Goal: Information Seeking & Learning: Compare options

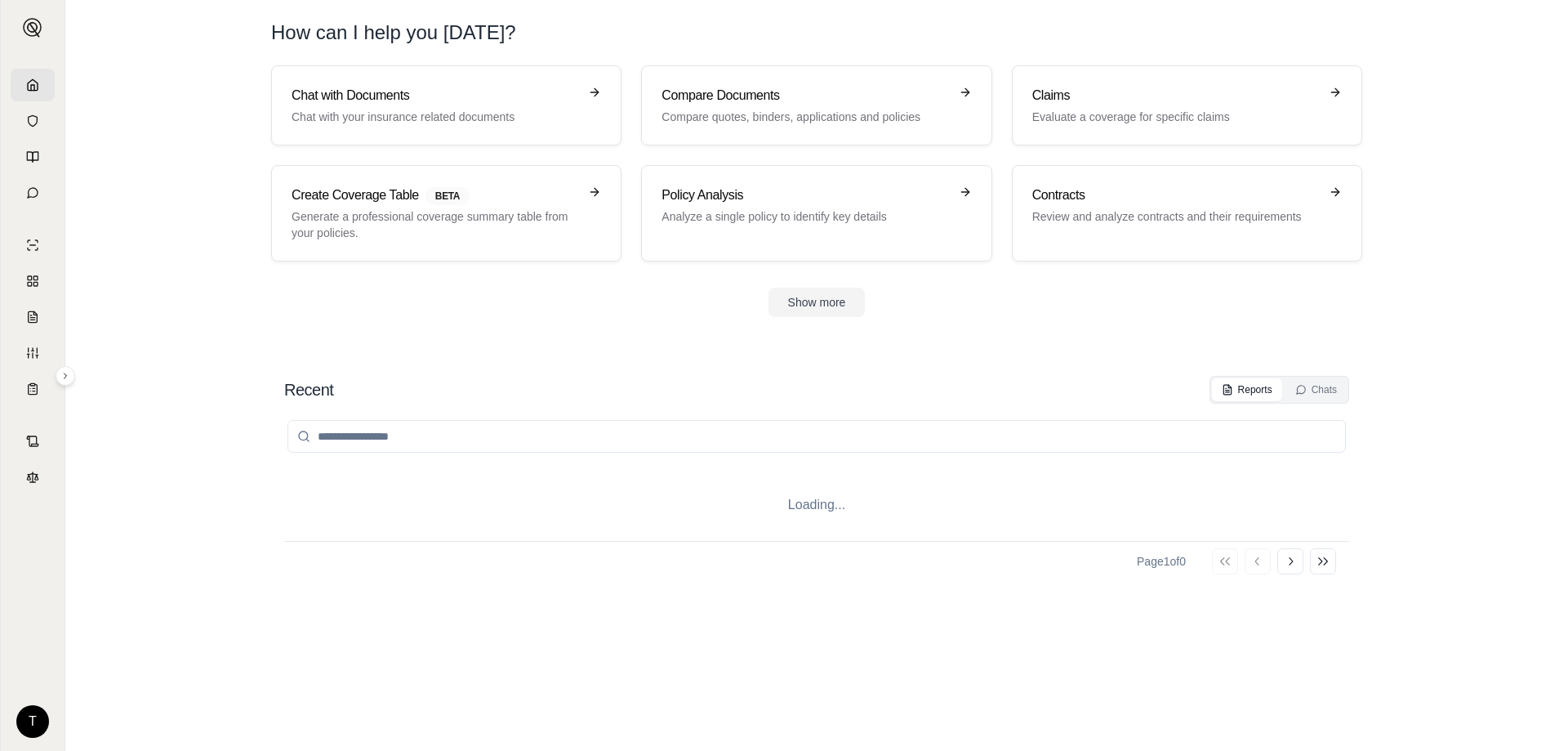
click at [866, 552] on div "Page 1 of 0 Go to first page Go to previous page Go to next page Go to last page" at bounding box center [816, 560] width 1065 height 40
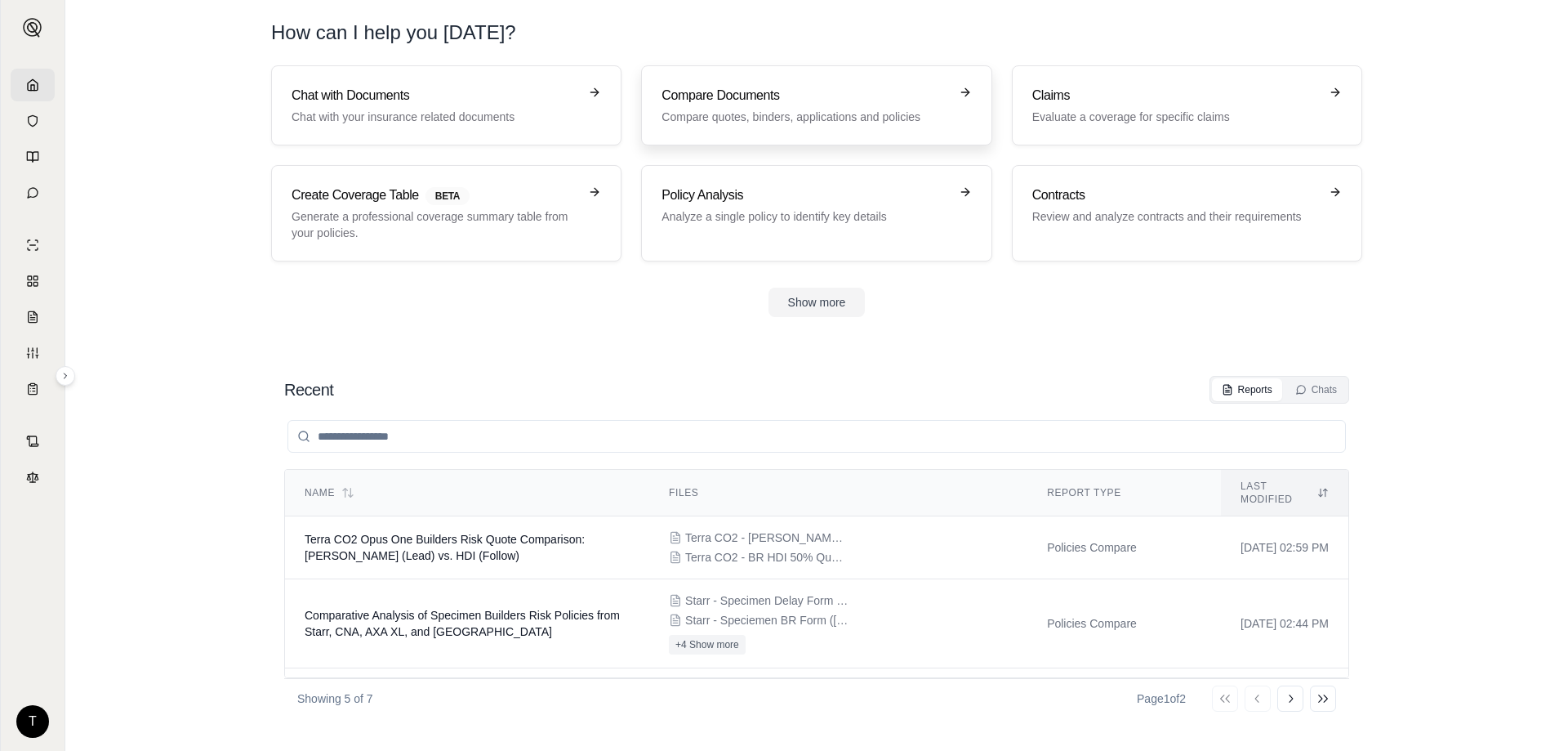
click at [801, 119] on p "Compare quotes, binders, applications and policies" at bounding box center [805, 116] width 287 height 17
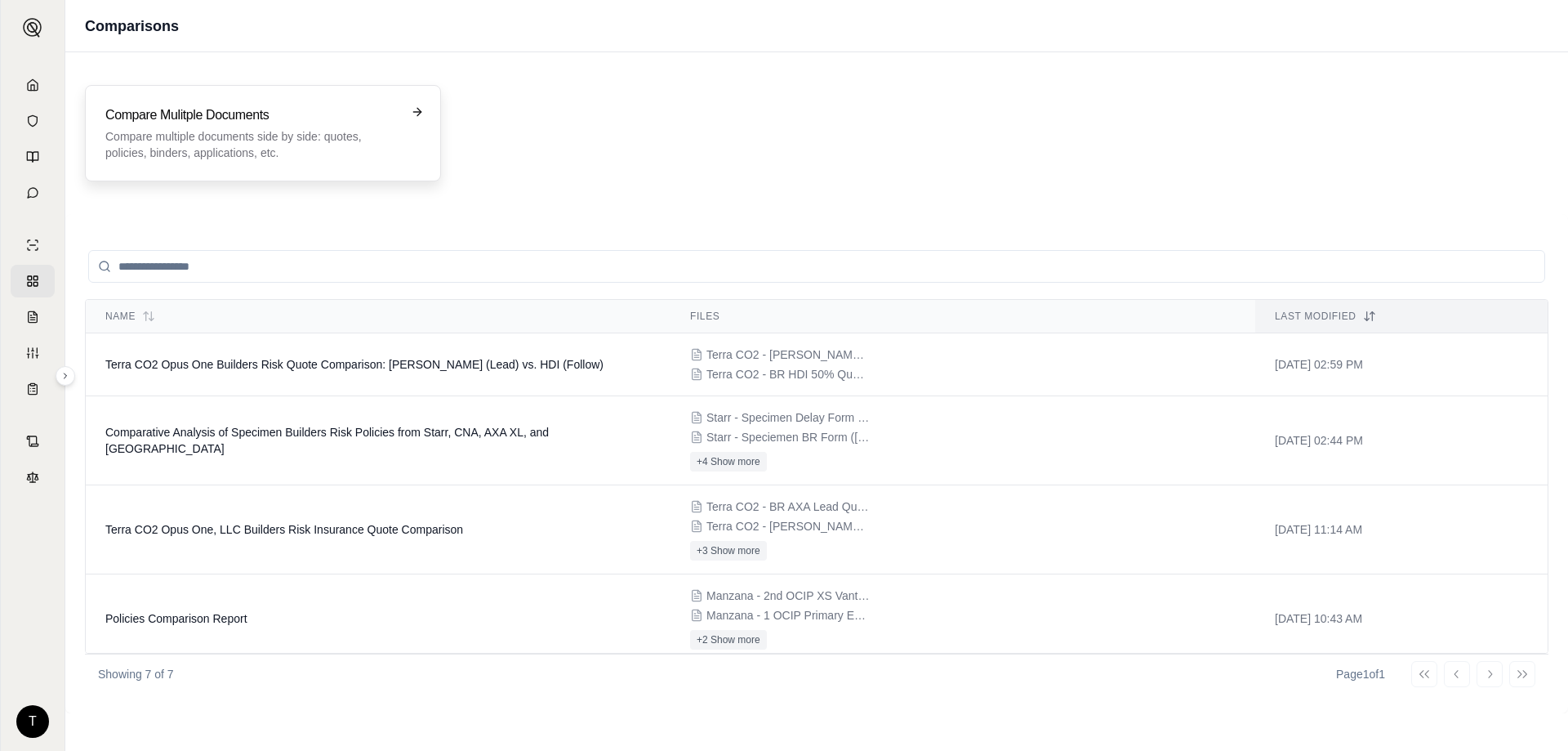
click at [306, 158] on p "Compare multiple documents side by side: quotes, policies, binders, application…" at bounding box center [252, 145] width 292 height 33
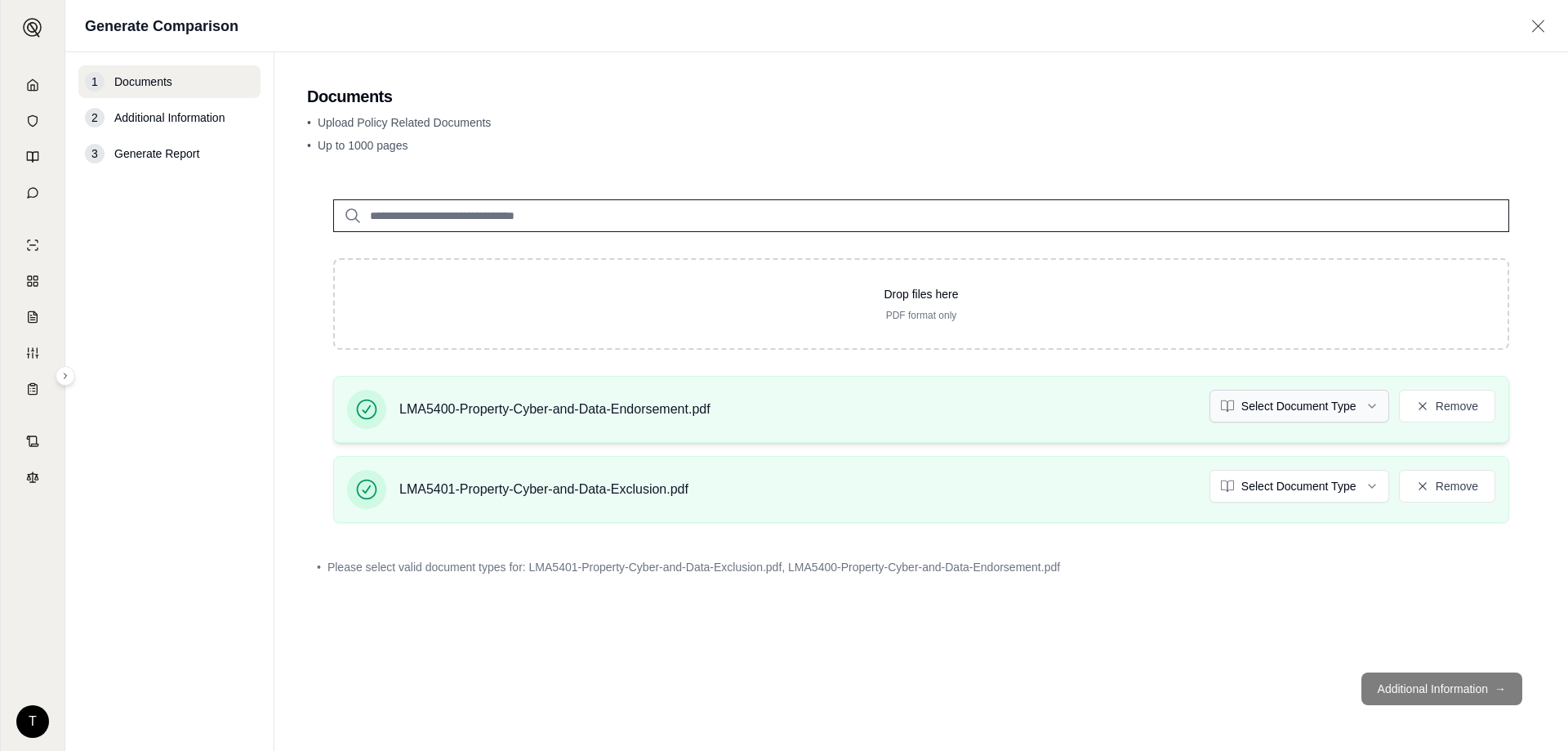
click at [1307, 409] on html "T Generate Comparison 1 Documents 2 Additional Information 3 Generate Report Do…" at bounding box center [784, 375] width 1568 height 751
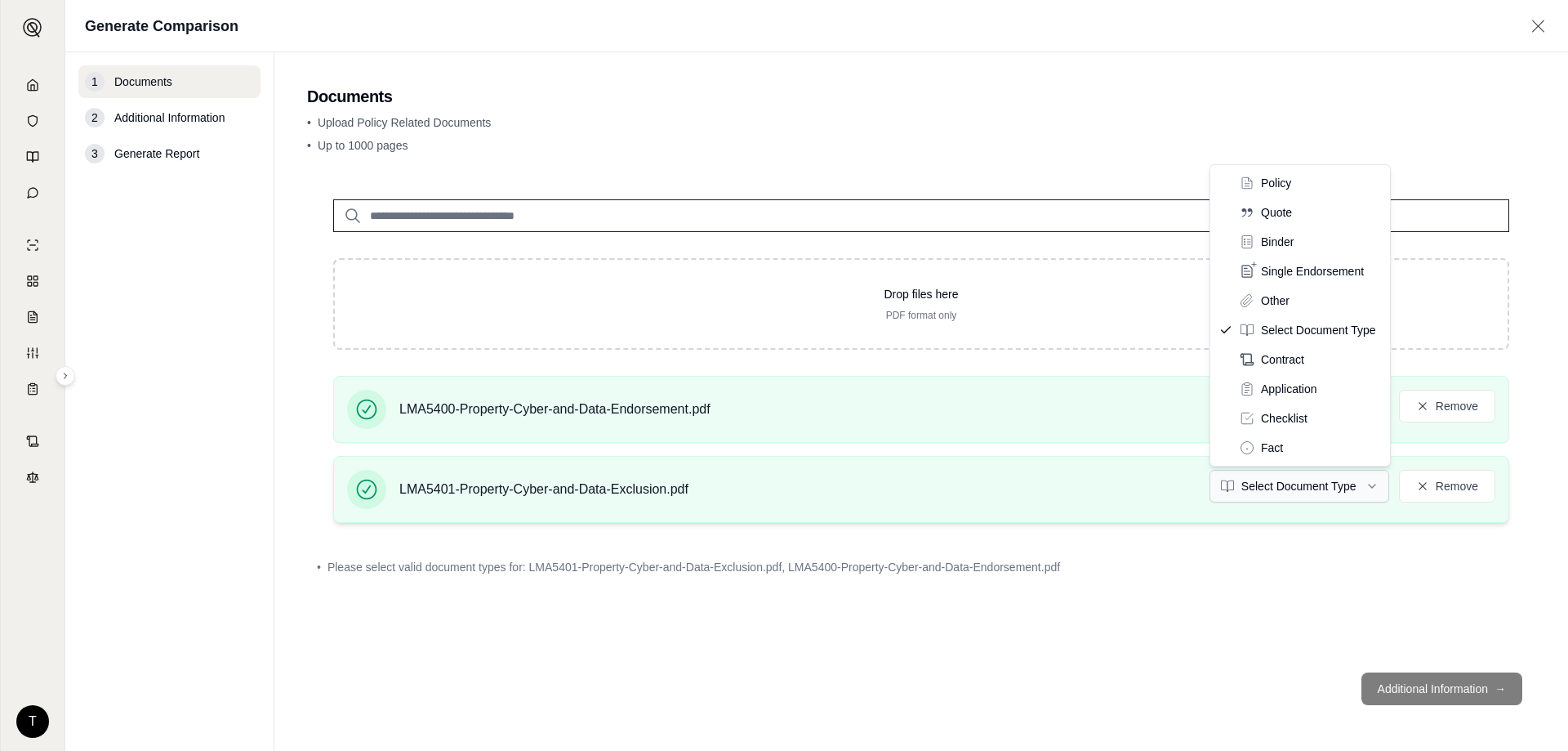
click at [1304, 472] on html "T Generate Comparison 1 Documents 2 Additional Information 3 Generate Report Do…" at bounding box center [784, 375] width 1568 height 751
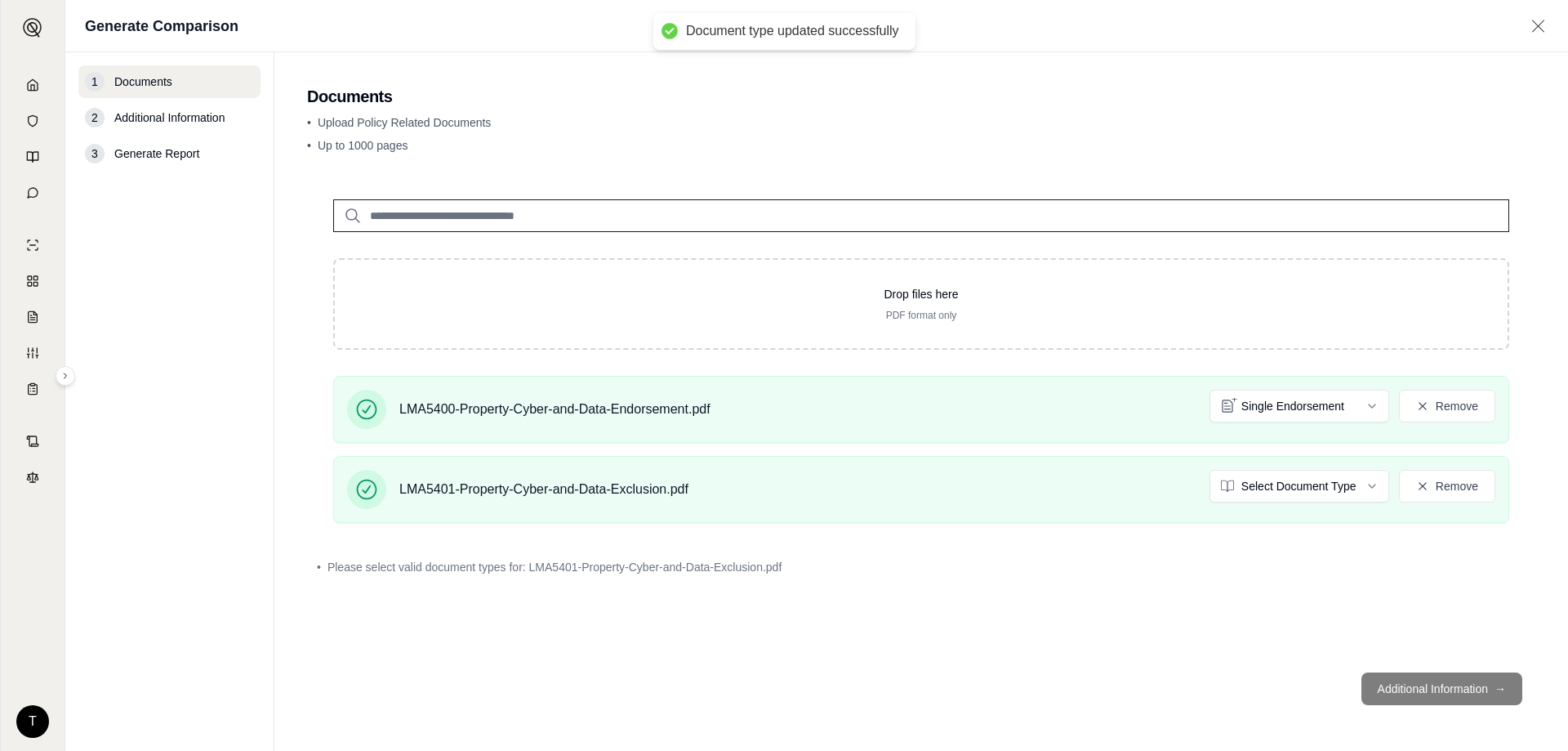
click at [1438, 694] on button "Additional Information →" at bounding box center [1442, 689] width 161 height 33
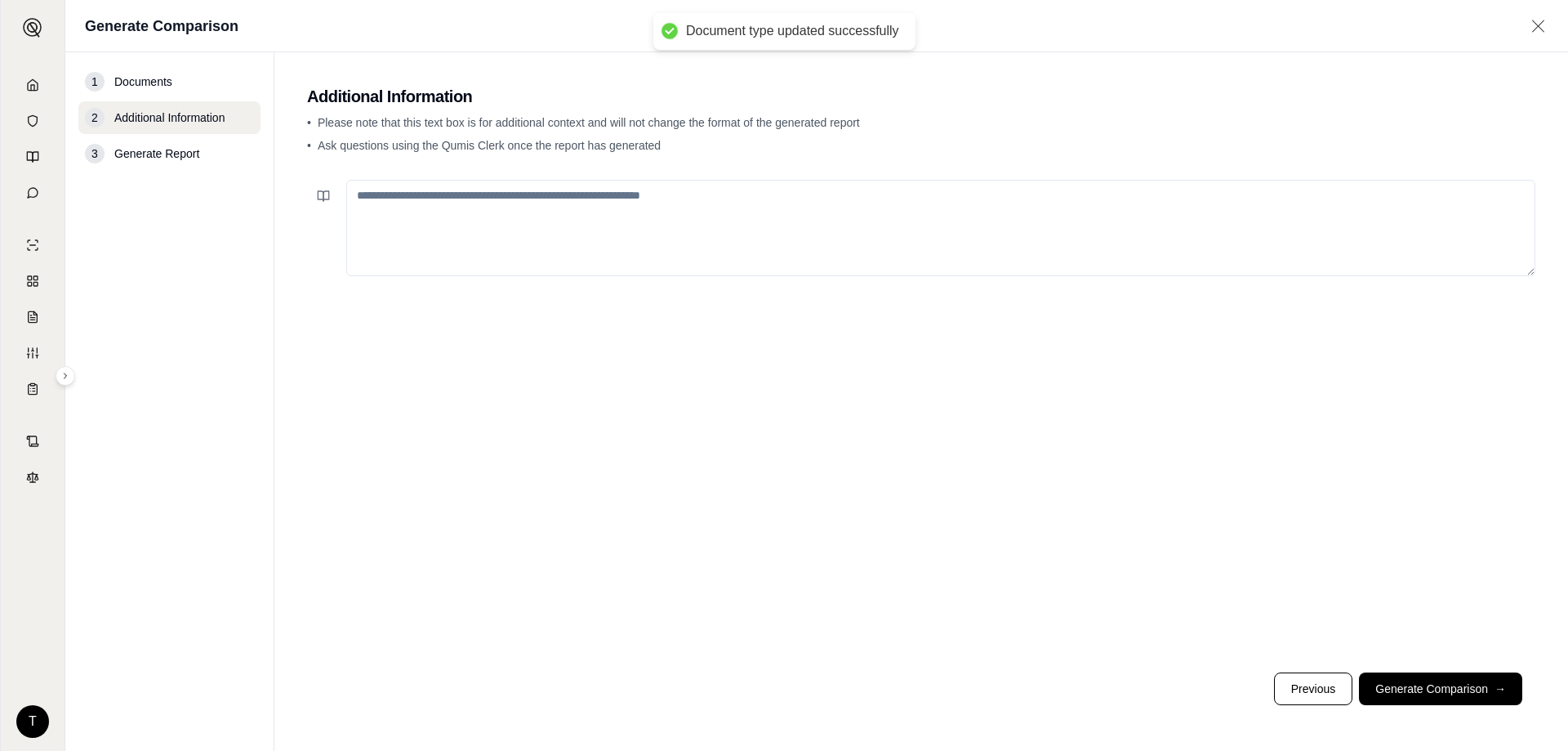
click at [587, 240] on textarea at bounding box center [941, 228] width 1190 height 97
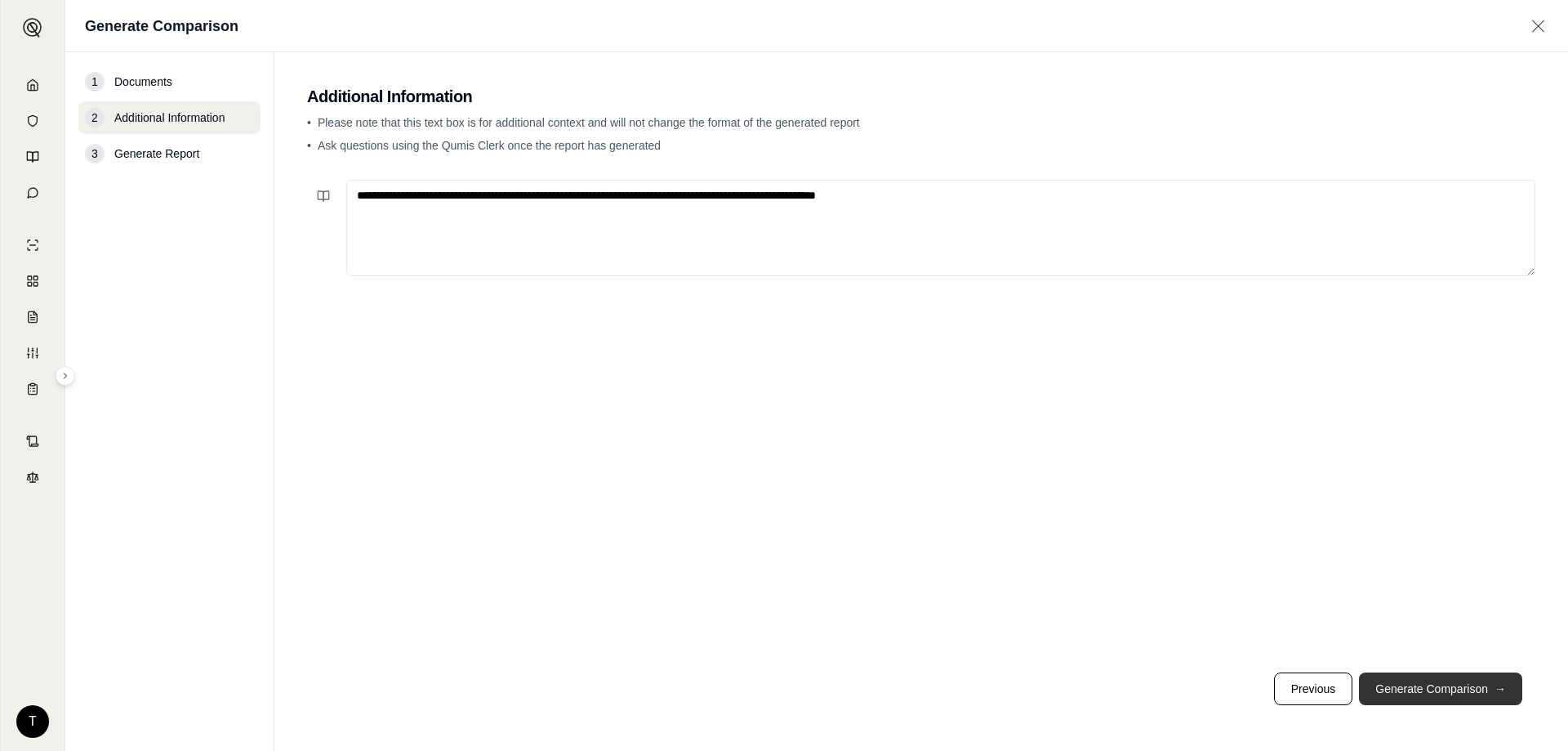
type textarea "**********"
click at [1502, 677] on button "Generate Comparison →" at bounding box center [1441, 689] width 164 height 33
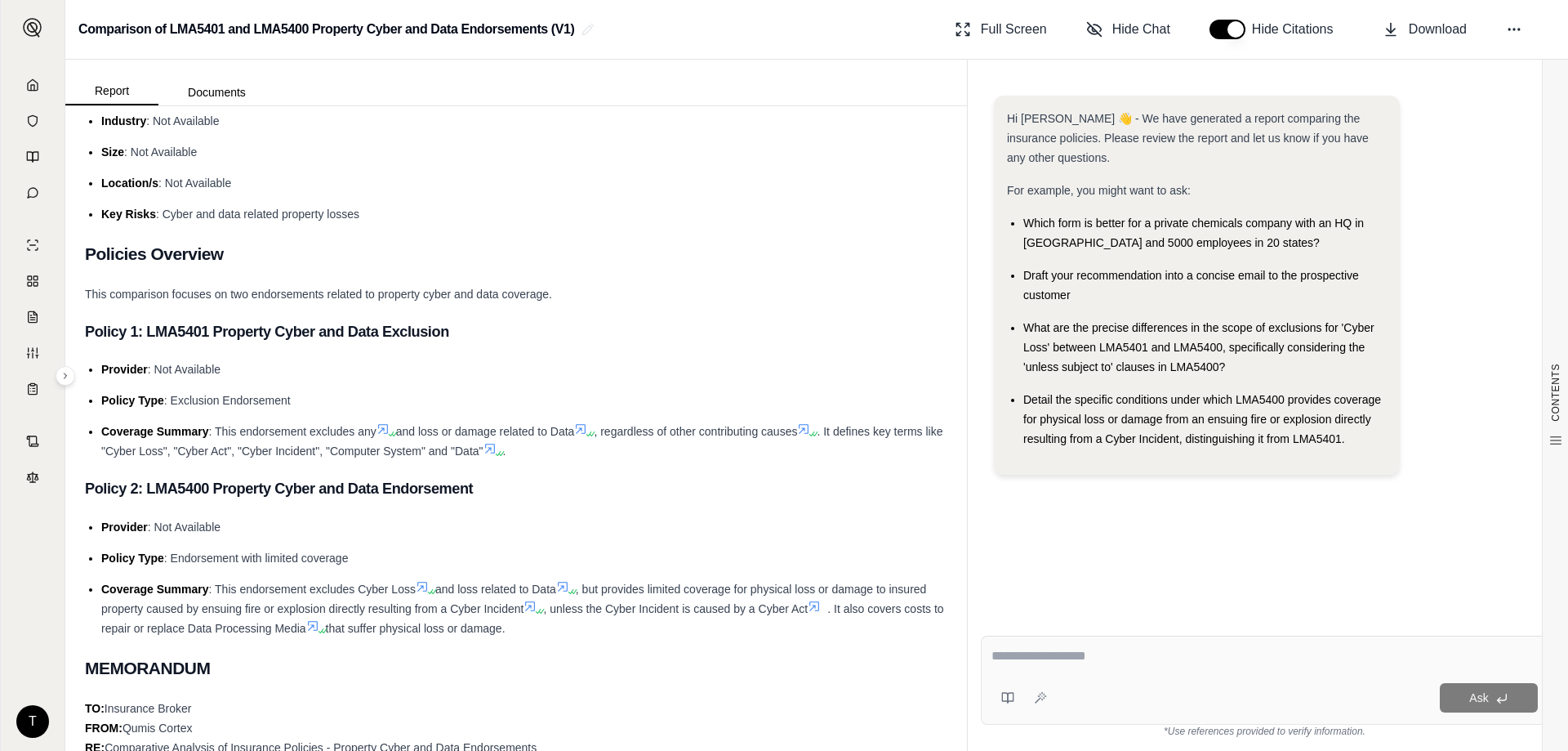
scroll to position [272, 0]
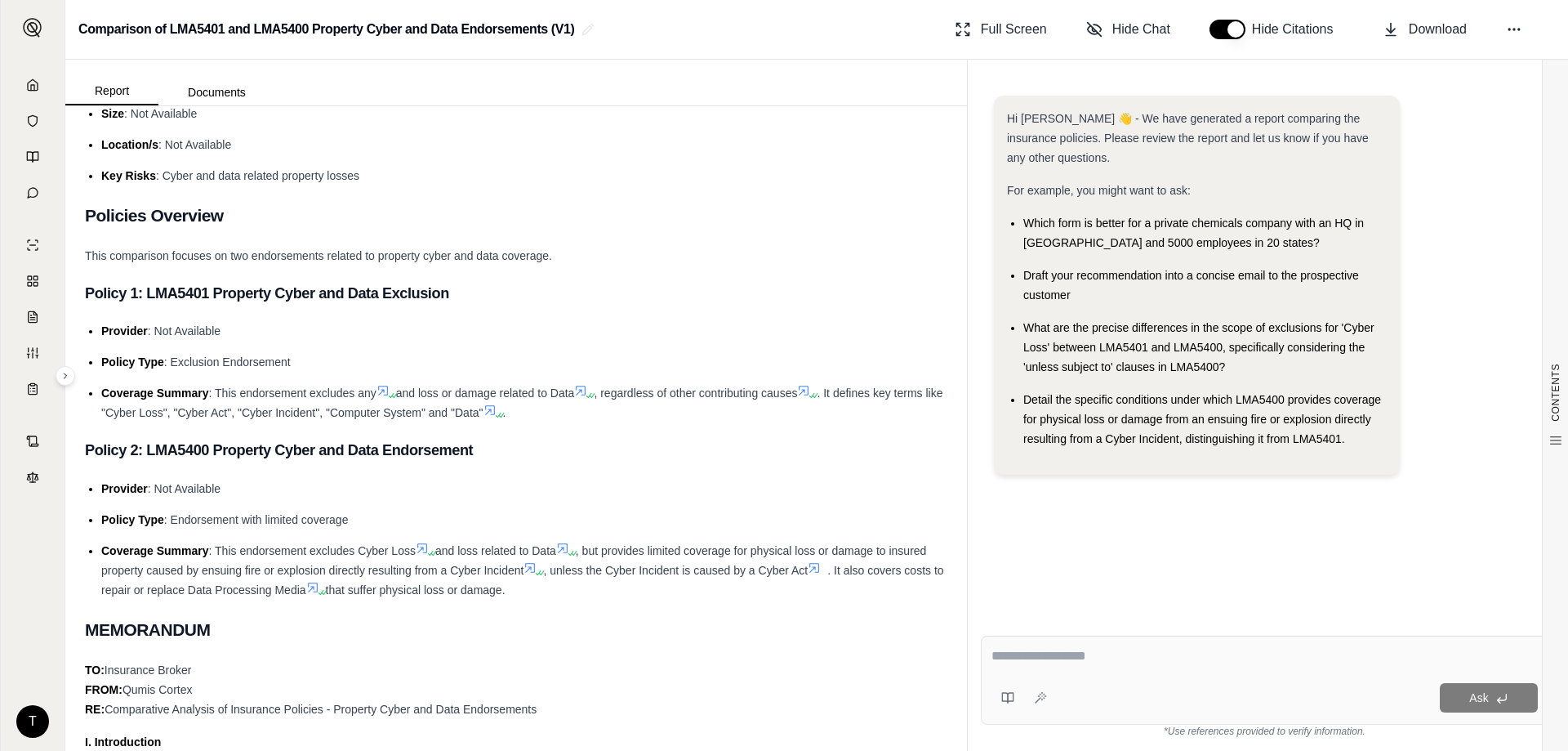
click at [405, 506] on ul "Provider : Not Available Policy Type : Endorsement with limited coverage Covera…" at bounding box center [516, 539] width 862 height 121
click at [569, 532] on ul "Provider : Not Available Policy Type : Endorsement with limited coverage Covera…" at bounding box center [516, 539] width 862 height 121
